Goal: Task Accomplishment & Management: Use online tool/utility

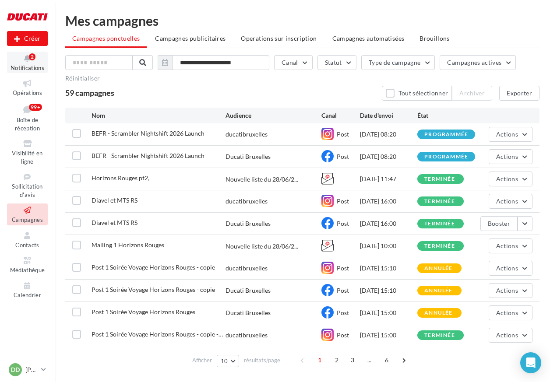
click at [24, 68] on span "Notifications" at bounding box center [28, 67] width 34 height 7
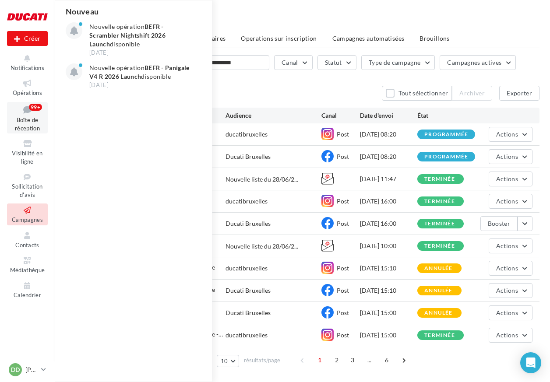
click at [25, 110] on icon at bounding box center [27, 110] width 35 height 12
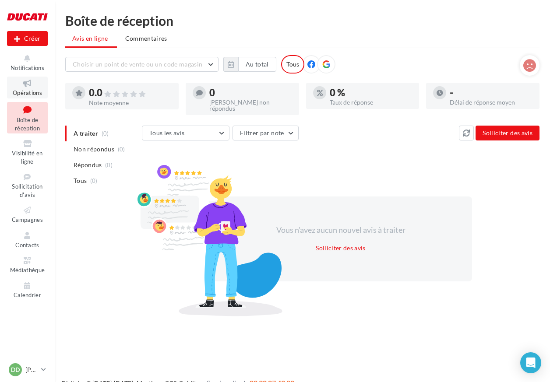
click at [26, 84] on icon at bounding box center [27, 83] width 35 height 10
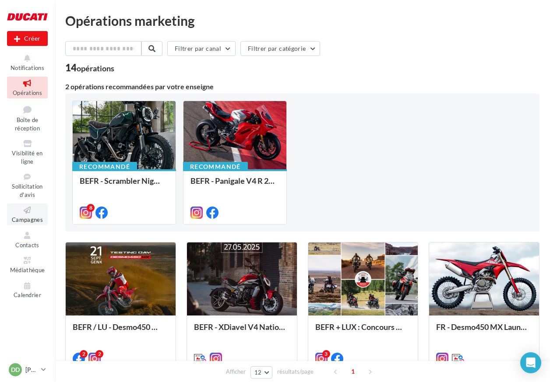
click at [26, 206] on icon at bounding box center [27, 210] width 35 height 10
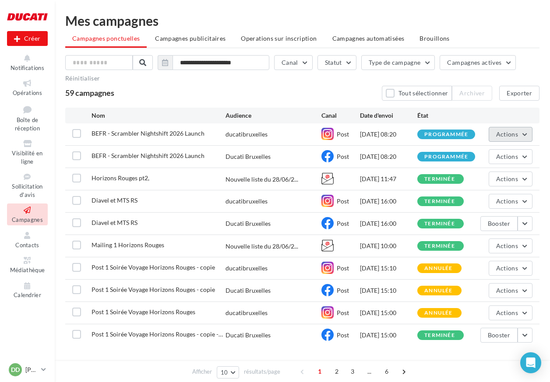
click at [509, 129] on button "Actions" at bounding box center [511, 134] width 44 height 15
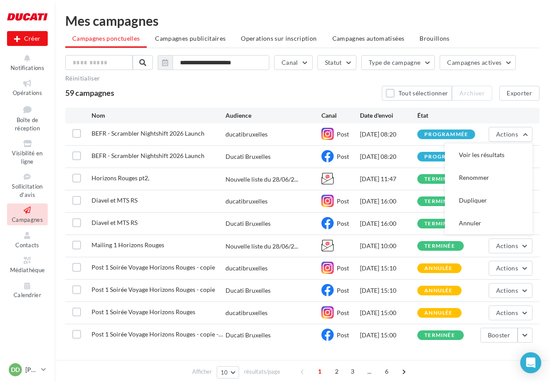
click at [347, 127] on div "BEFR - Scrambler Nightshift 2026 Launch ducatibruxelles Post 03/10/2025 08:20 p…" at bounding box center [302, 135] width 474 height 22
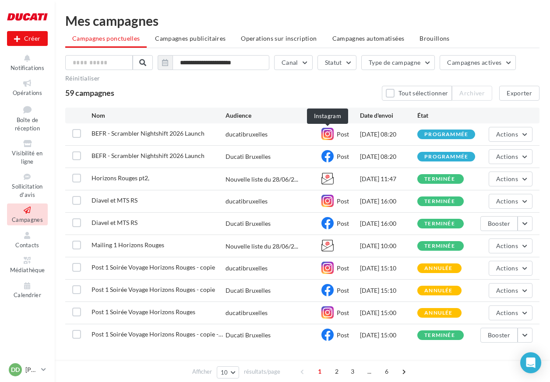
click at [324, 135] on icon at bounding box center [328, 134] width 12 height 12
click at [340, 135] on span "Post" at bounding box center [343, 134] width 12 height 7
click at [134, 132] on span "BEFR - Scrambler Nightshift 2026 Launch" at bounding box center [148, 133] width 113 height 7
click at [27, 91] on span "Opérations" at bounding box center [27, 92] width 29 height 7
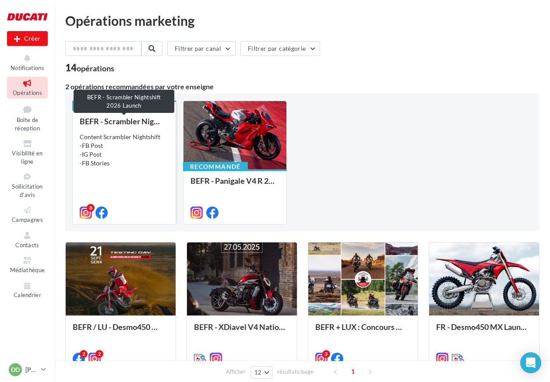
click at [130, 125] on div "BEFR - Scrambler Nightshift 2026 Launch" at bounding box center [124, 121] width 89 height 9
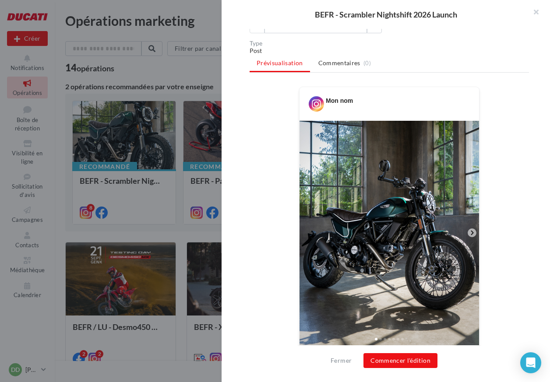
scroll to position [150, 0]
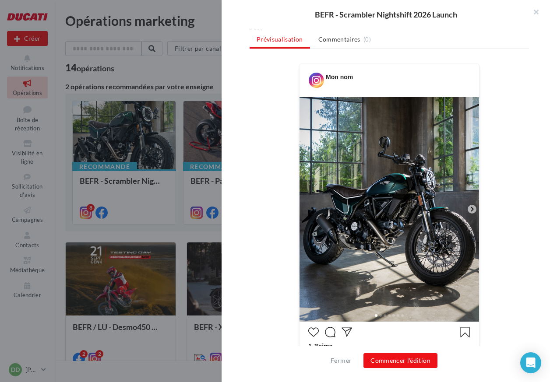
click at [473, 206] on icon at bounding box center [472, 209] width 8 height 8
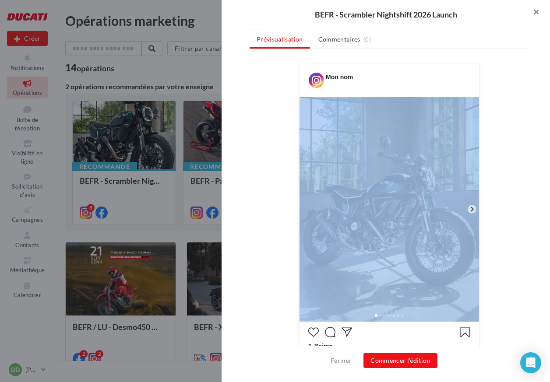
click at [534, 18] on button "button" at bounding box center [532, 13] width 35 height 26
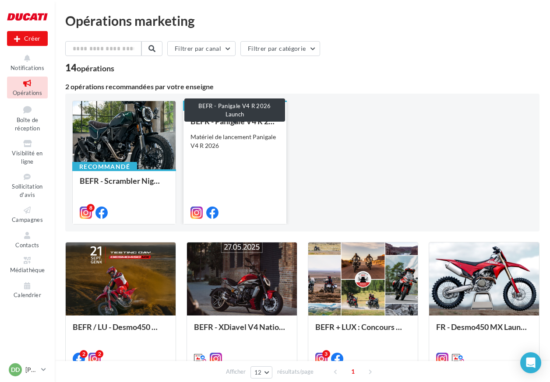
click at [266, 138] on div "Matériel de lancement Panigale V4 R 2026" at bounding box center [235, 142] width 89 height 18
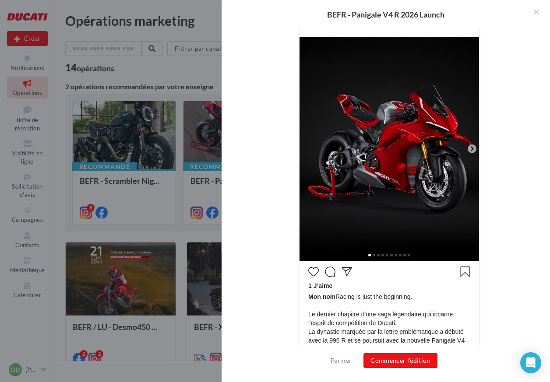
scroll to position [183, 0]
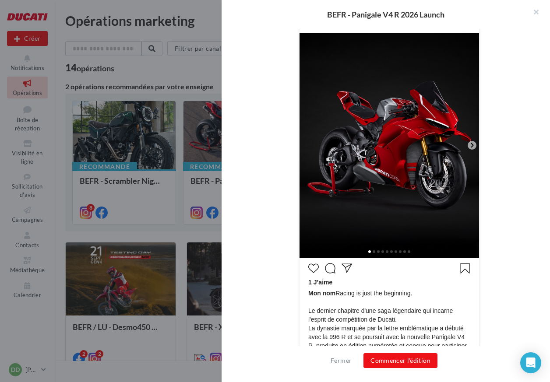
click at [468, 146] on icon at bounding box center [472, 145] width 8 height 8
click at [471, 146] on icon at bounding box center [472, 145] width 8 height 8
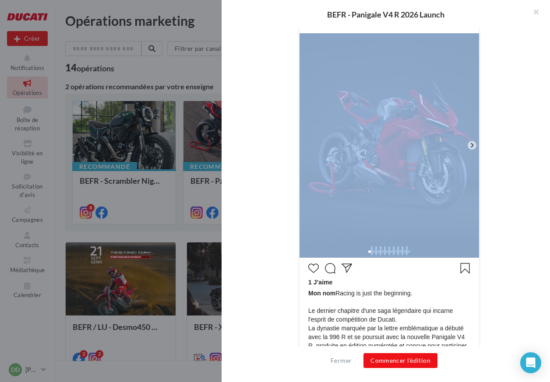
click at [471, 146] on icon at bounding box center [472, 145] width 8 height 8
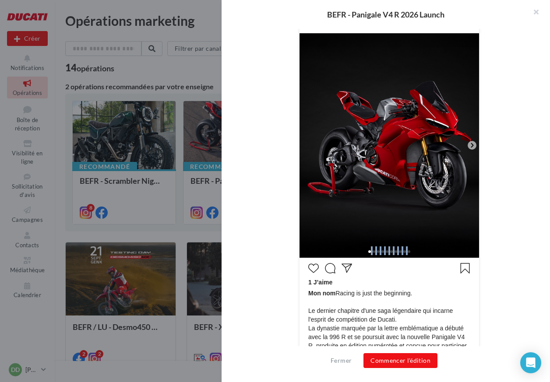
click at [471, 146] on icon at bounding box center [472, 145] width 8 height 8
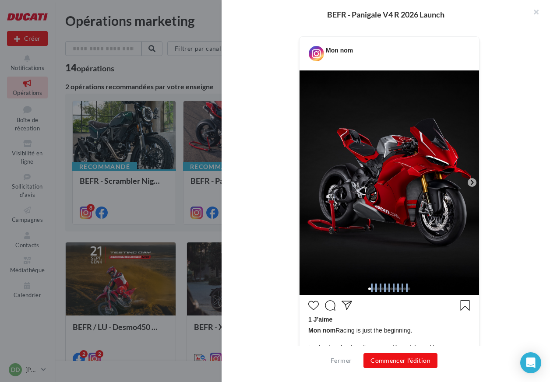
scroll to position [60, 0]
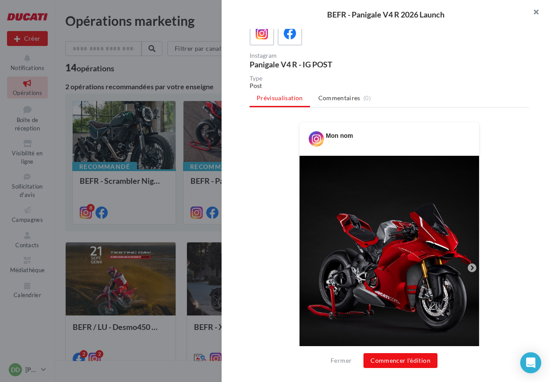
click at [538, 11] on button "button" at bounding box center [532, 13] width 35 height 26
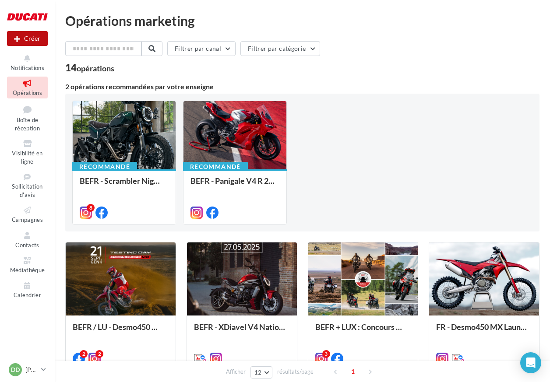
click at [34, 43] on button "Créer" at bounding box center [27, 38] width 41 height 15
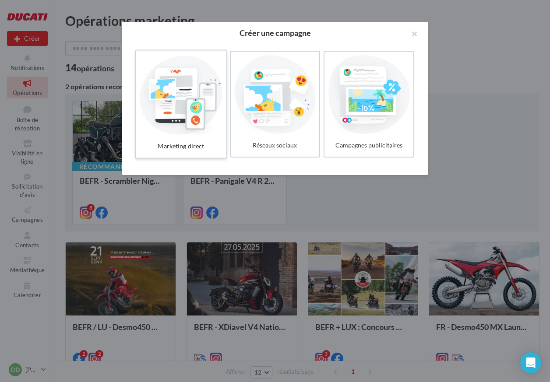
click at [192, 92] on div at bounding box center [180, 94] width 83 height 81
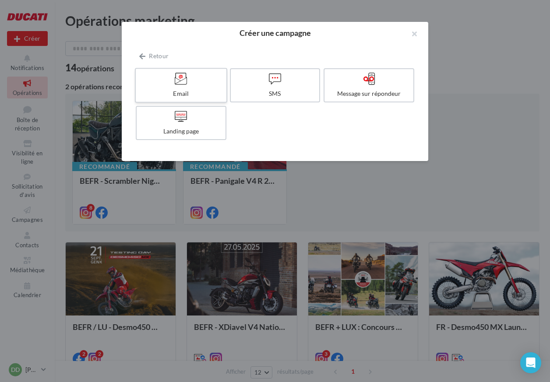
click at [197, 84] on div at bounding box center [180, 79] width 83 height 14
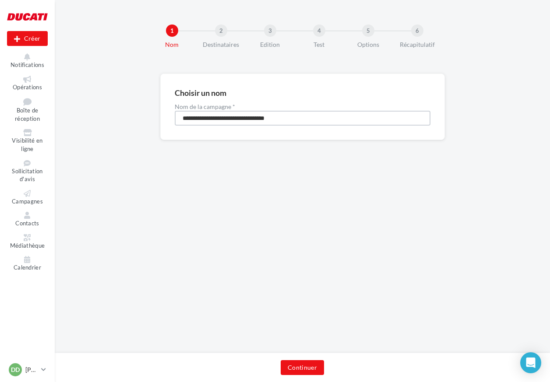
drag, startPoint x: 308, startPoint y: 115, endPoint x: 106, endPoint y: 115, distance: 201.9
click at [106, 115] on div "**********" at bounding box center [302, 121] width 495 height 95
type input "****"
click at [304, 368] on button "Continuer" at bounding box center [302, 368] width 43 height 15
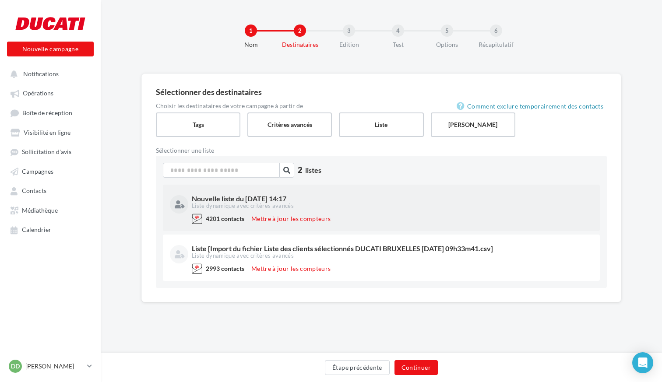
click at [286, 204] on div "Liste dynamique avec critères avancés" at bounding box center [392, 206] width 400 height 8
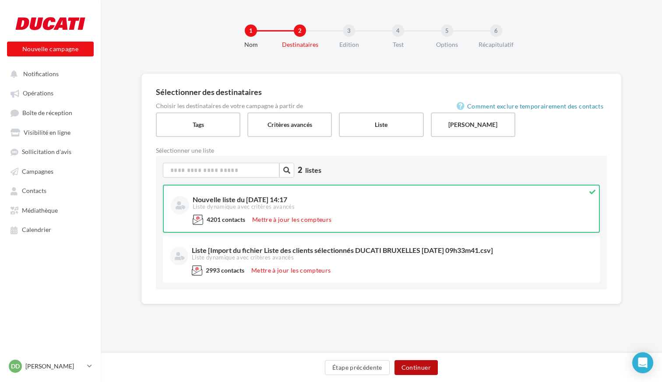
click at [417, 371] on button "Continuer" at bounding box center [416, 368] width 43 height 15
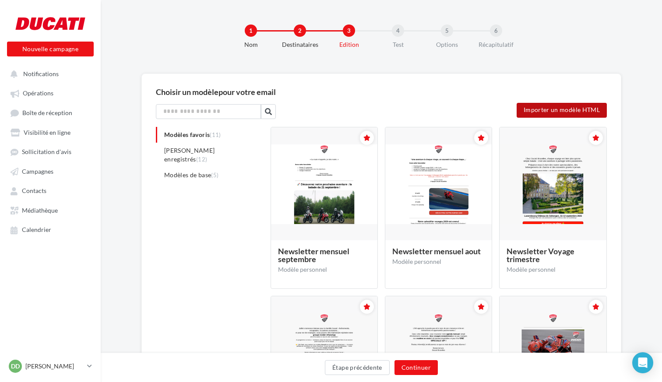
click at [547, 109] on label "Importer un modèle HTML" at bounding box center [562, 110] width 90 height 15
click at [547, 109] on input "Importer un modèle HTML" at bounding box center [576, 108] width 119 height 11
click at [539, 107] on label "Importer un modèle HTML" at bounding box center [562, 110] width 90 height 15
click at [539, 107] on input "Importer un modèle HTML" at bounding box center [576, 108] width 119 height 11
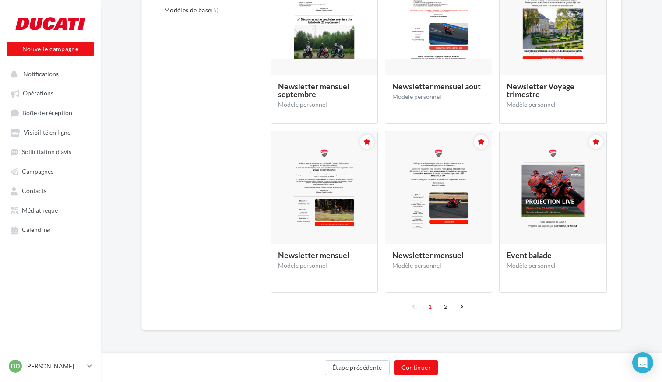
scroll to position [165, 0]
click at [447, 308] on link "2" at bounding box center [446, 307] width 14 height 14
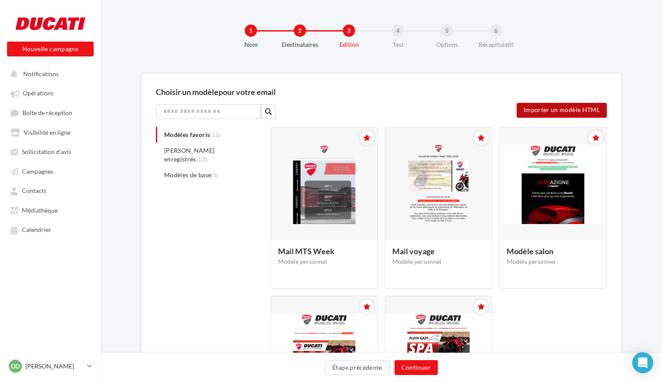
scroll to position [0, 0]
click at [550, 113] on label "Importer un modèle HTML" at bounding box center [562, 110] width 90 height 15
click at [550, 113] on input "Importer un modèle HTML" at bounding box center [576, 108] width 119 height 11
type input "**********"
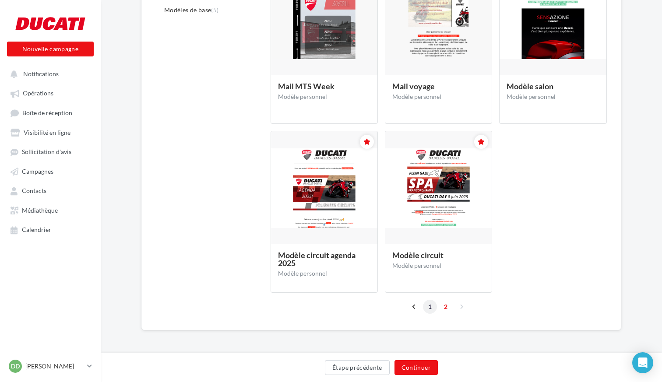
scroll to position [165, 0]
click at [436, 305] on link "1" at bounding box center [430, 307] width 14 height 14
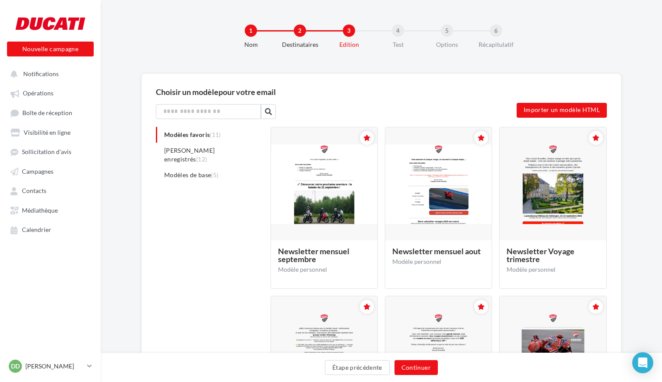
scroll to position [0, 0]
click at [195, 171] on span "Modèles de base (5)" at bounding box center [191, 174] width 54 height 7
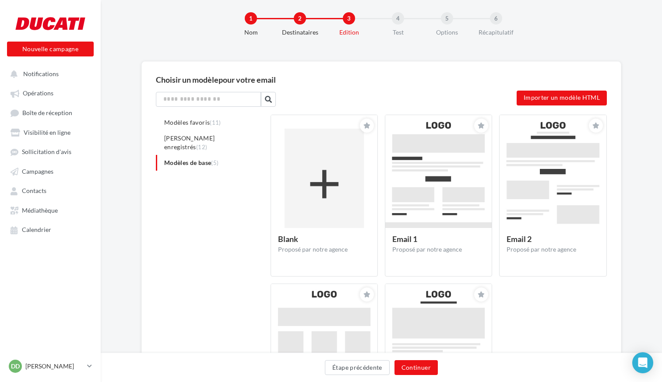
scroll to position [18, 0]
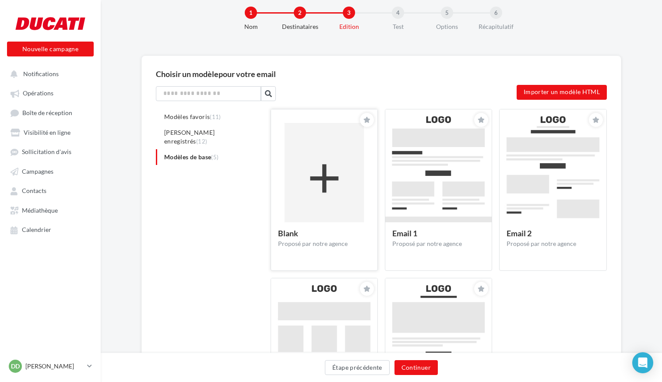
click at [301, 210] on img at bounding box center [324, 179] width 106 height 138
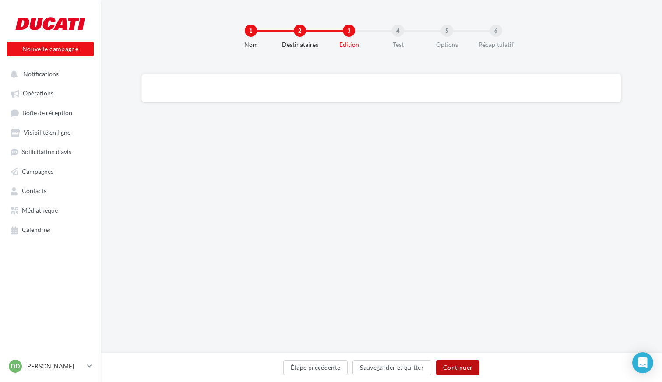
click at [452, 367] on button "Continuer" at bounding box center [457, 368] width 43 height 15
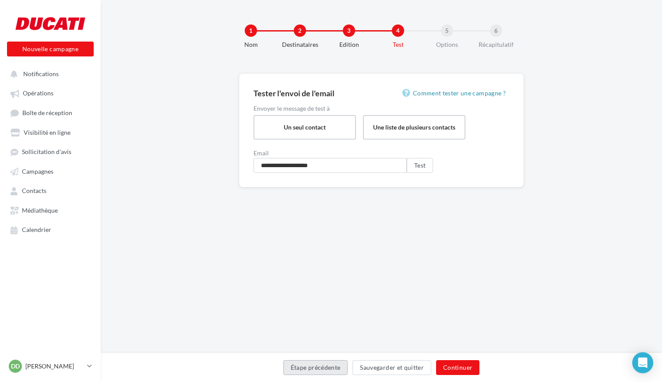
click at [326, 366] on button "Étape précédente" at bounding box center [315, 368] width 65 height 15
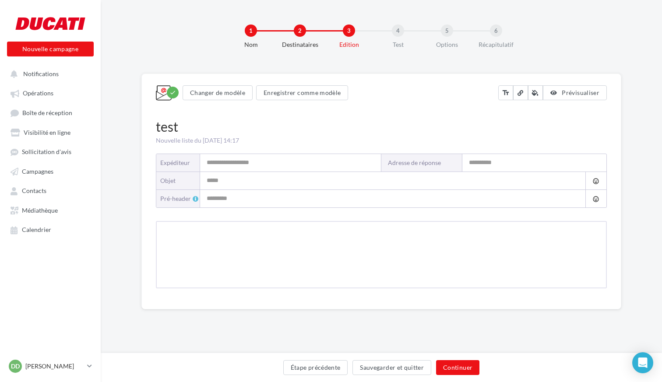
type input "**********"
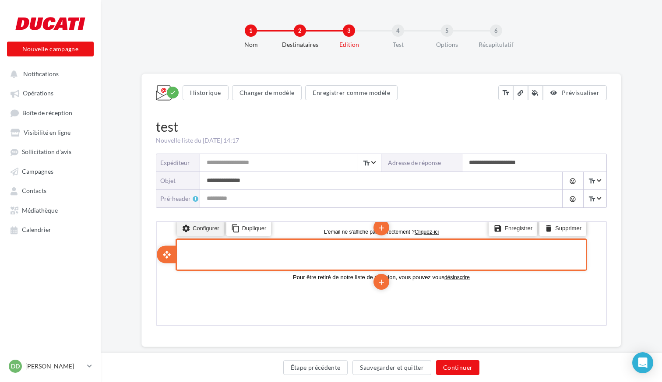
click at [216, 230] on li "settings Configurer" at bounding box center [199, 227] width 47 height 15
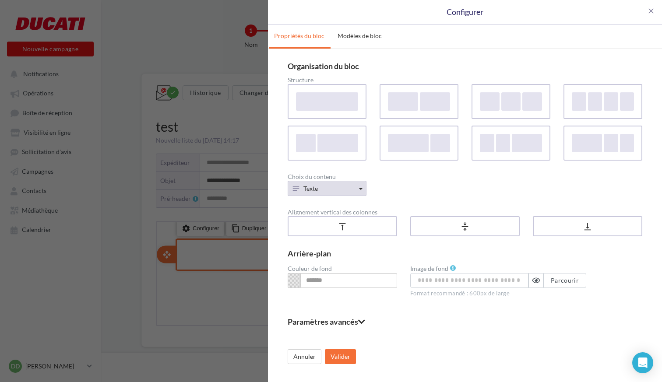
click at [315, 190] on span "Texte" at bounding box center [311, 188] width 14 height 7
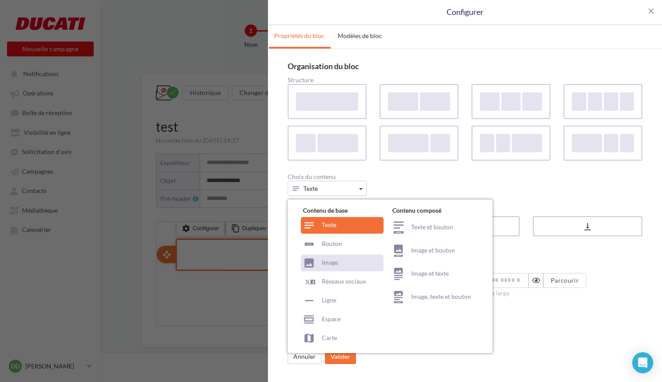
click at [334, 262] on div "Image" at bounding box center [342, 263] width 83 height 17
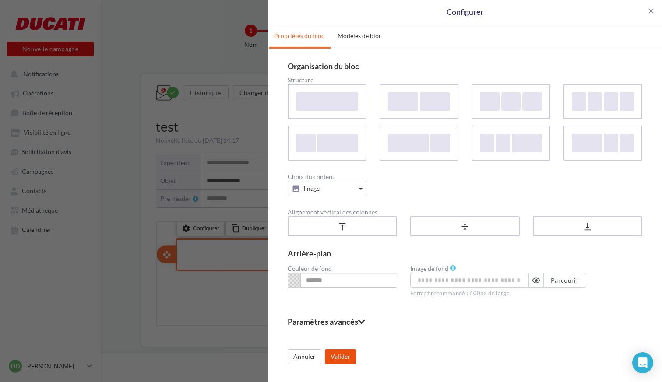
click at [342, 350] on button "Valider" at bounding box center [340, 357] width 31 height 15
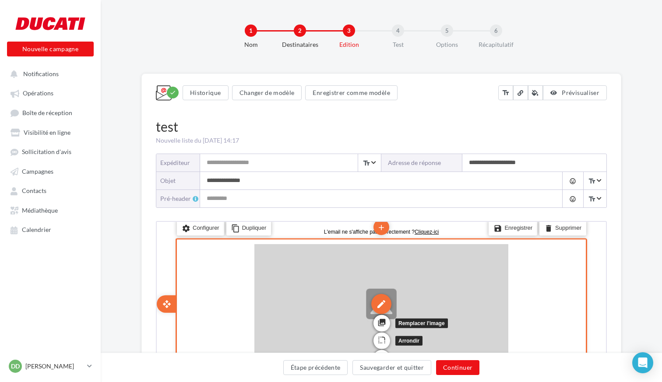
click at [376, 301] on div "edit" at bounding box center [381, 303] width 20 height 20
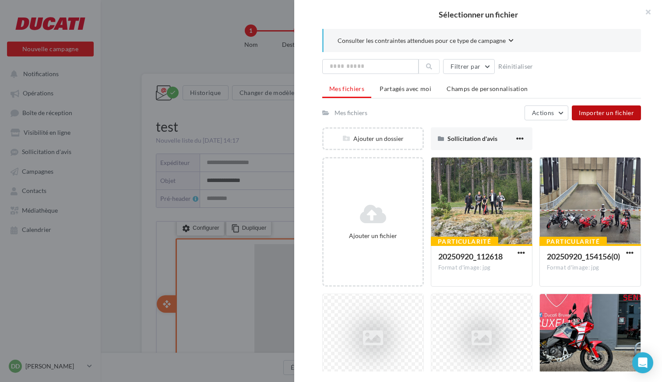
click at [550, 110] on span "Importer un fichier" at bounding box center [606, 112] width 55 height 7
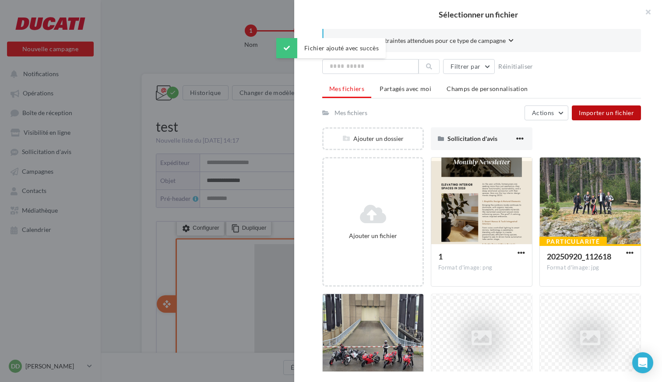
click at [474, 195] on div at bounding box center [481, 202] width 101 height 88
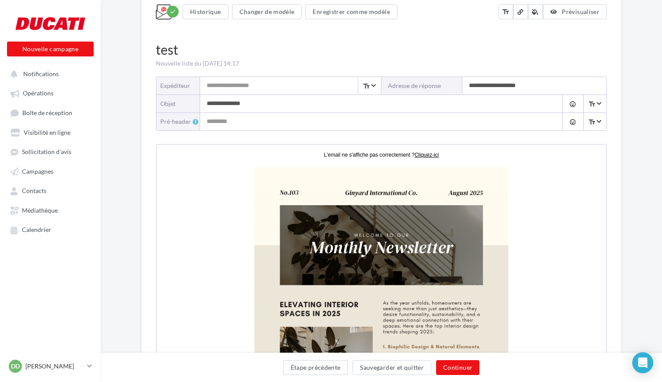
scroll to position [52, 0]
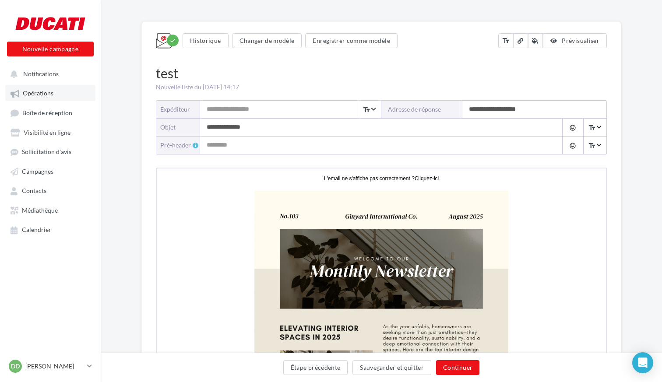
click at [47, 87] on link "Opérations" at bounding box center [50, 93] width 90 height 16
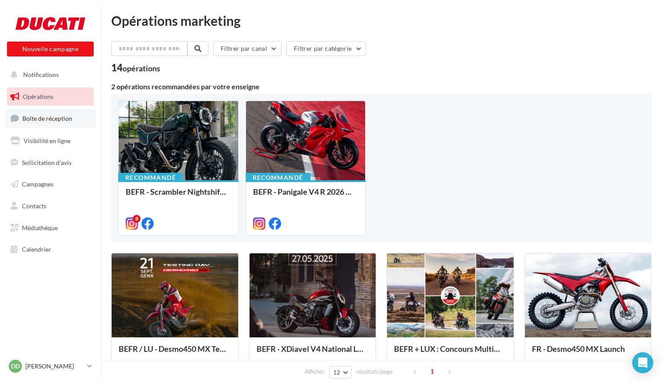
click at [55, 121] on span "Boîte de réception" at bounding box center [47, 118] width 50 height 7
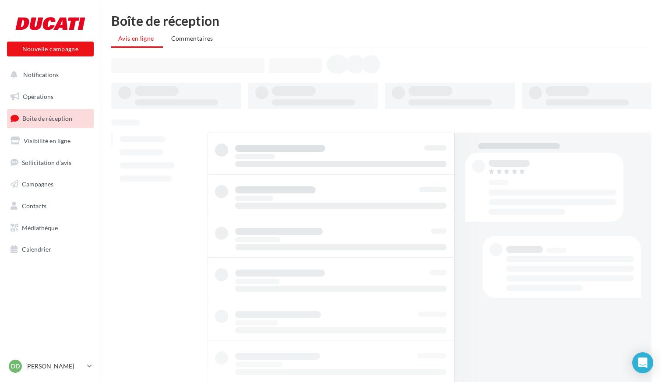
click at [51, 186] on span "Campagnes" at bounding box center [38, 183] width 32 height 7
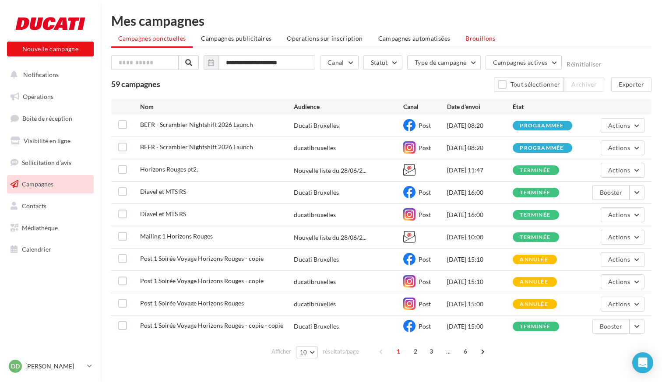
click at [481, 34] on li "Brouillons" at bounding box center [481, 39] width 44 height 16
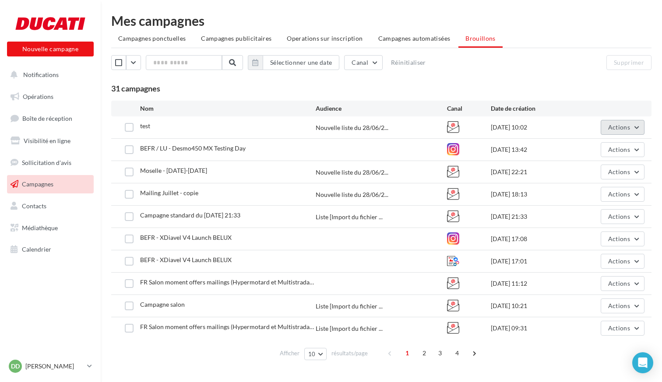
click at [623, 123] on button "Actions" at bounding box center [623, 127] width 44 height 15
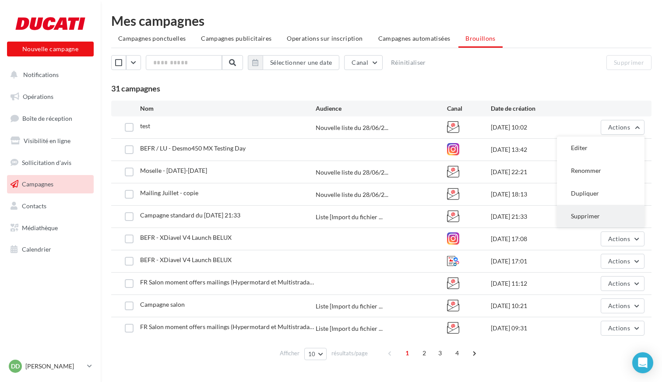
click at [589, 215] on button "Supprimer" at bounding box center [601, 216] width 88 height 23
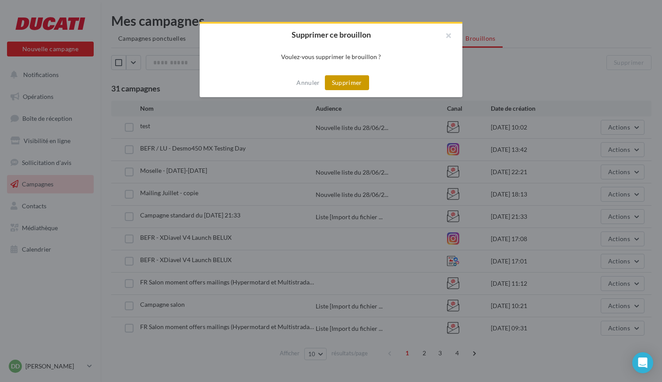
click at [341, 81] on button "Supprimer" at bounding box center [347, 82] width 44 height 15
